Goal: Transaction & Acquisition: Subscribe to service/newsletter

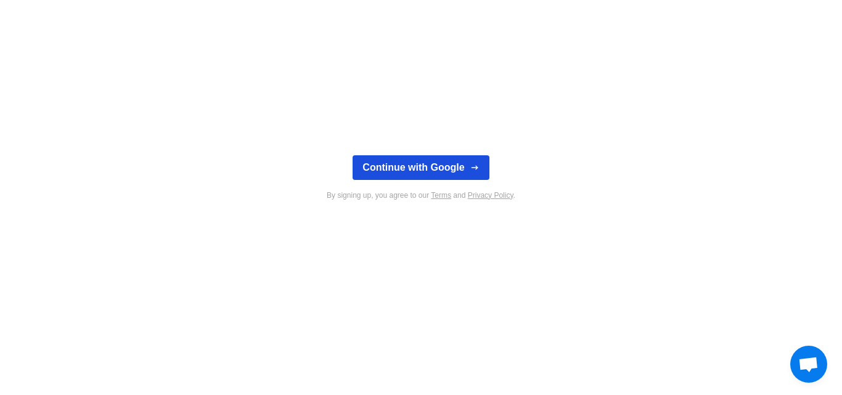
click at [455, 169] on button "Continue with Google" at bounding box center [420, 167] width 136 height 25
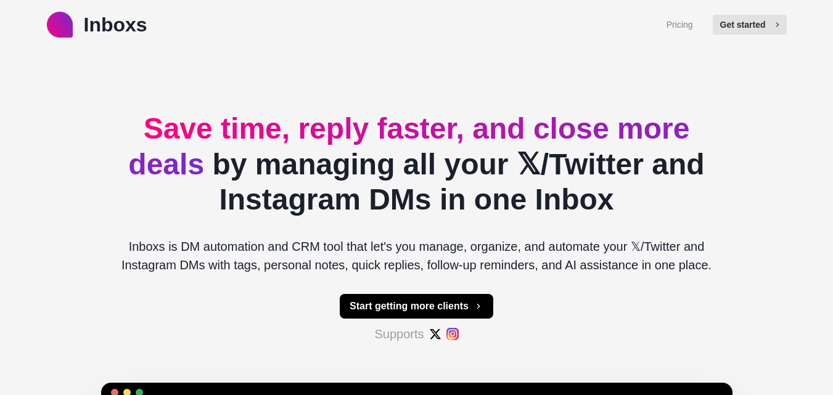
click at [751, 18] on button "Get started" at bounding box center [749, 25] width 74 height 20
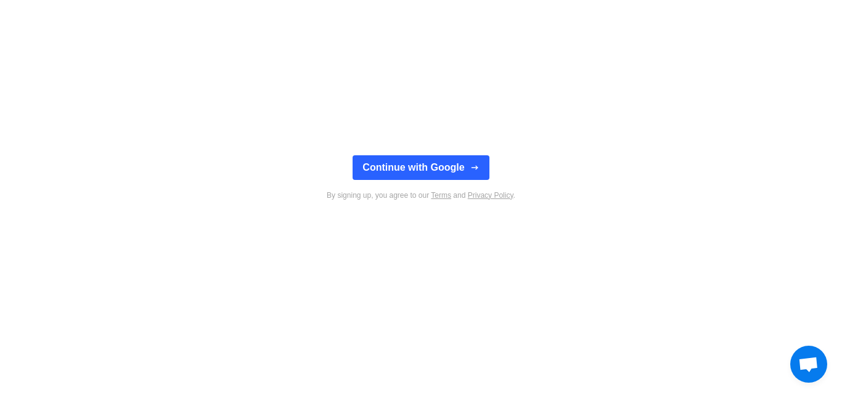
type textarea "*"
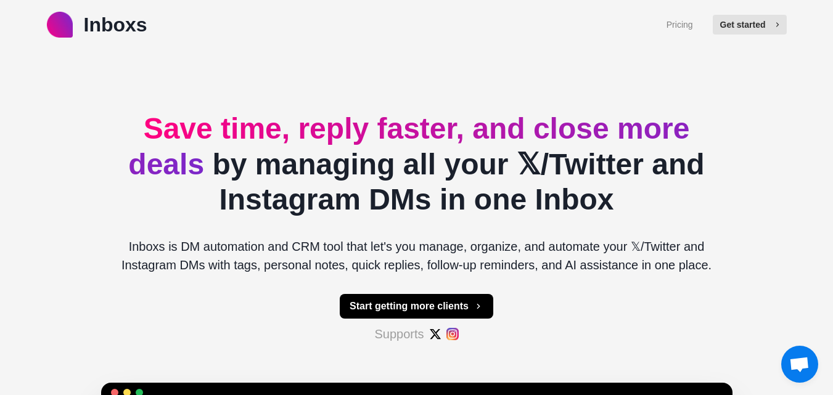
click at [728, 29] on button "Get started" at bounding box center [749, 25] width 74 height 20
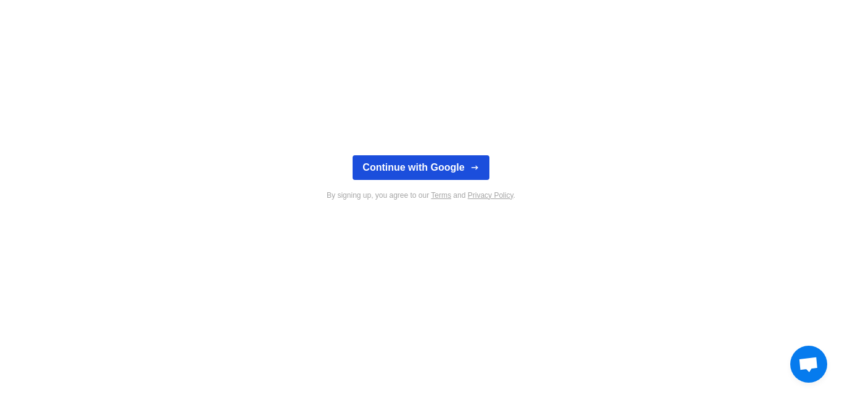
click at [456, 169] on button "Continue with Google" at bounding box center [420, 167] width 136 height 25
click at [460, 168] on button "Continue with Google" at bounding box center [420, 167] width 136 height 25
